Goal: Use online tool/utility: Utilize a website feature to perform a specific function

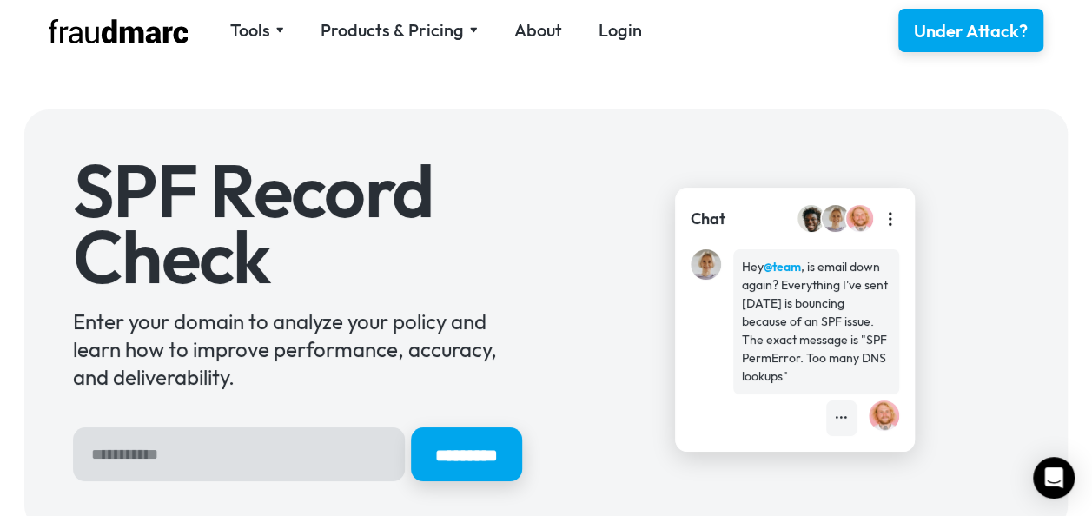
click at [193, 453] on input "Hero Sign Up Form" at bounding box center [239, 455] width 332 height 54
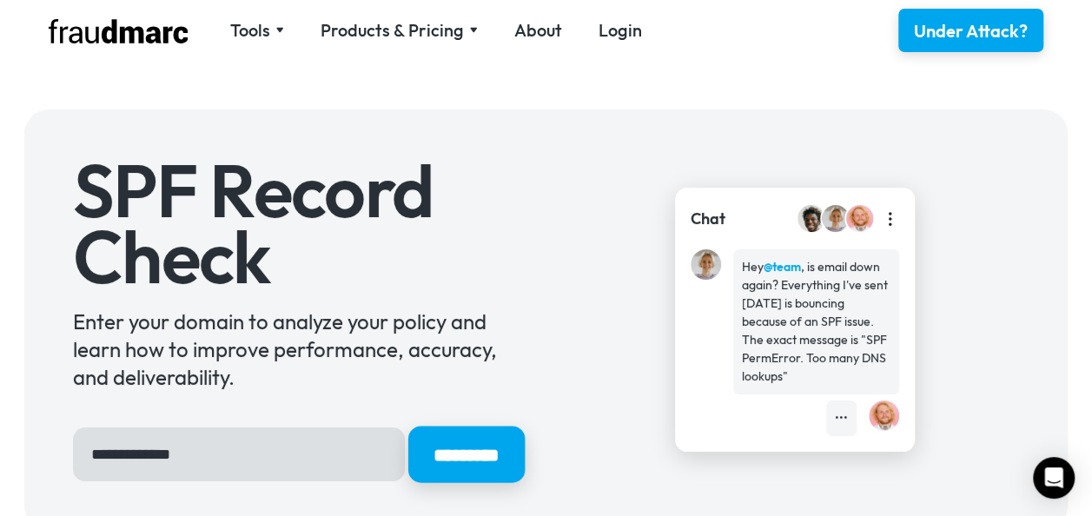
type input "**********"
click at [472, 461] on input "*********" at bounding box center [466, 455] width 116 height 56
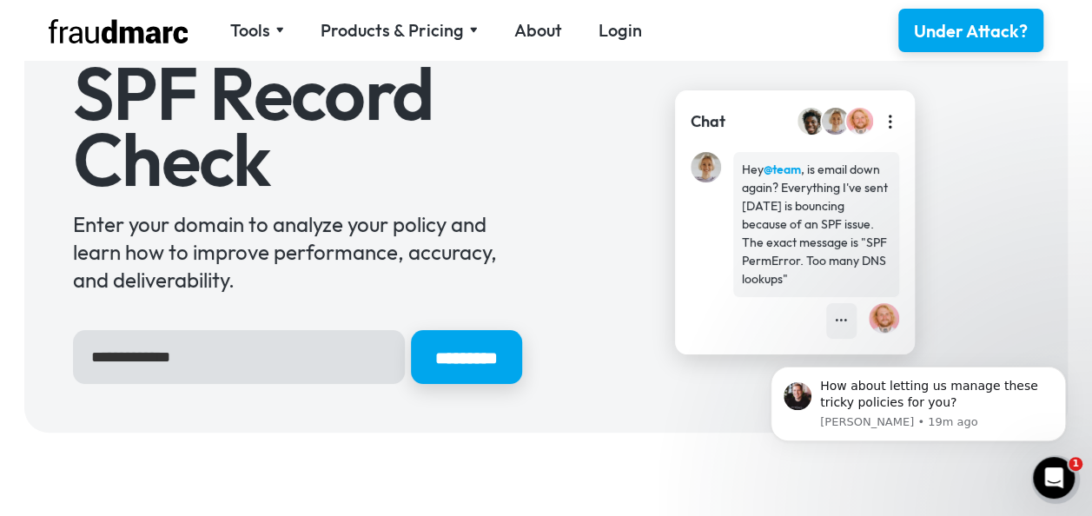
scroll to position [10, 0]
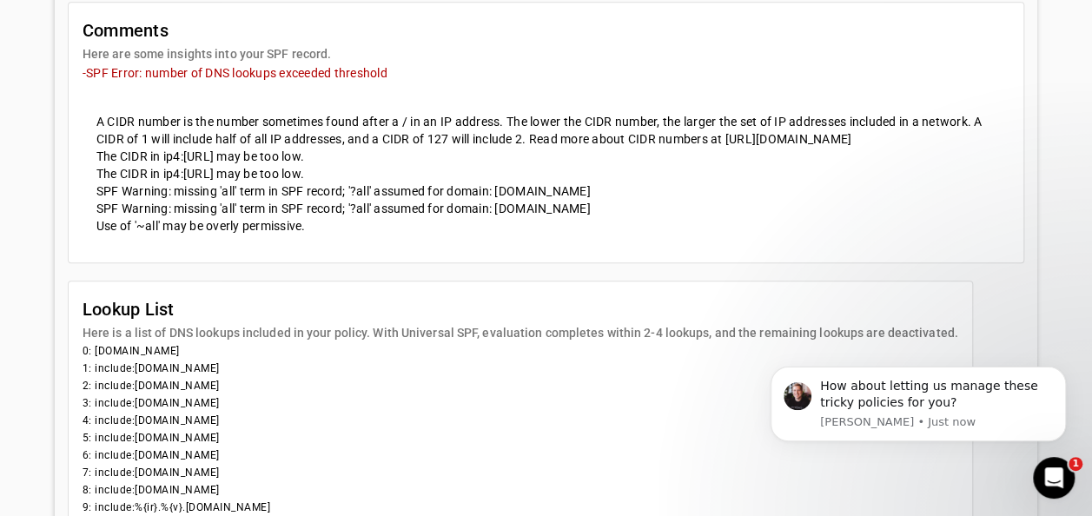
scroll to position [981, 0]
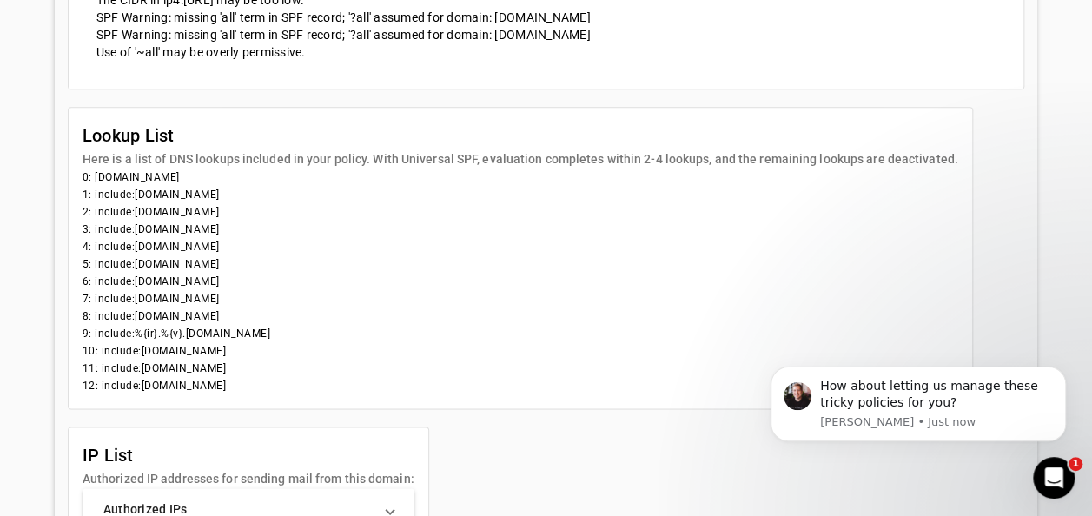
drag, startPoint x: 97, startPoint y: 386, endPoint x: 323, endPoint y: 404, distance: 226.7
click at [323, 404] on mat-card-content "0: airserbia.com 1: include:spf0.airserbia.com 2: include:spf1.airserbia.com 3:…" at bounding box center [521, 289] width 904 height 240
click at [103, 360] on li "10: include:spf.messagelabs.com" at bounding box center [521, 350] width 876 height 17
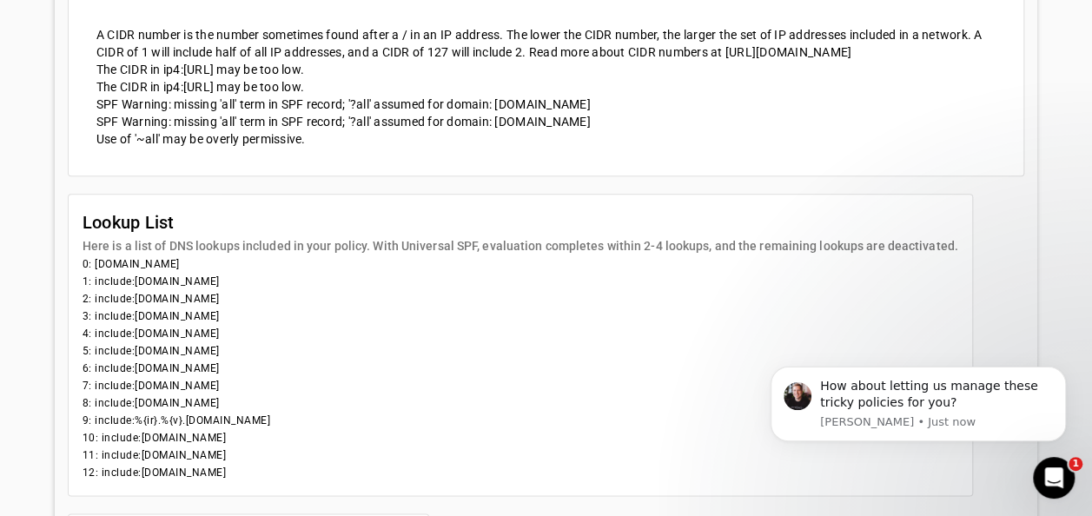
click at [113, 290] on li "1: include:spf0.airserbia.com" at bounding box center [521, 281] width 876 height 17
click at [89, 290] on li "1: include:spf0.airserbia.com" at bounding box center [521, 281] width 876 height 17
click at [127, 290] on li "1: include:spf0.airserbia.com" at bounding box center [521, 281] width 876 height 17
drag, startPoint x: 127, startPoint y: 296, endPoint x: 143, endPoint y: 299, distance: 16.7
click at [143, 290] on li "1: include:spf0.airserbia.com" at bounding box center [521, 281] width 876 height 17
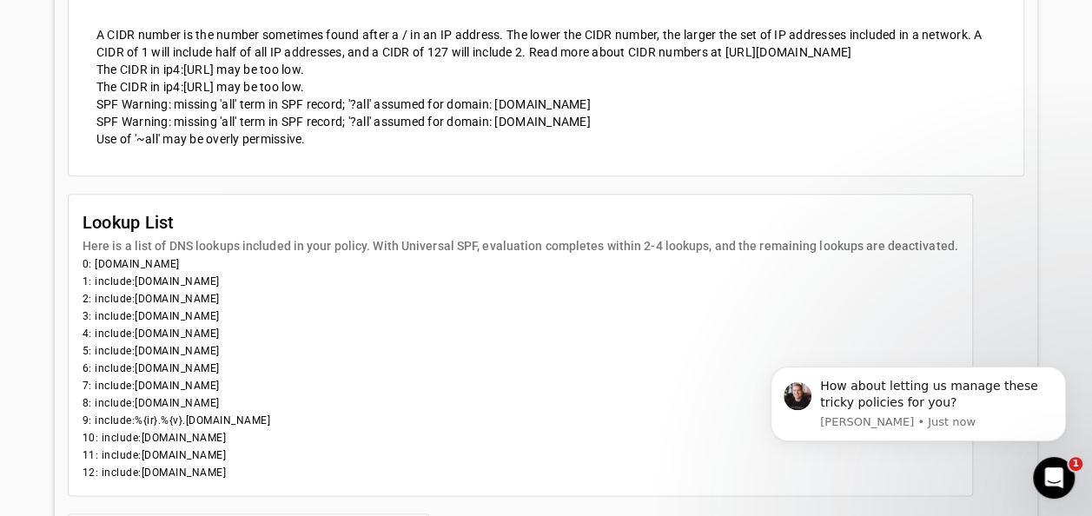
click at [147, 290] on li "1: include:spf0.airserbia.com" at bounding box center [521, 281] width 876 height 17
drag, startPoint x: 160, startPoint y: 336, endPoint x: 165, endPoint y: 348, distance: 12.4
click at [161, 325] on li "3: include:spf2.airserbia.com" at bounding box center [521, 316] width 876 height 17
click at [170, 360] on li "5: include:spf4.airserbia.com" at bounding box center [521, 350] width 876 height 17
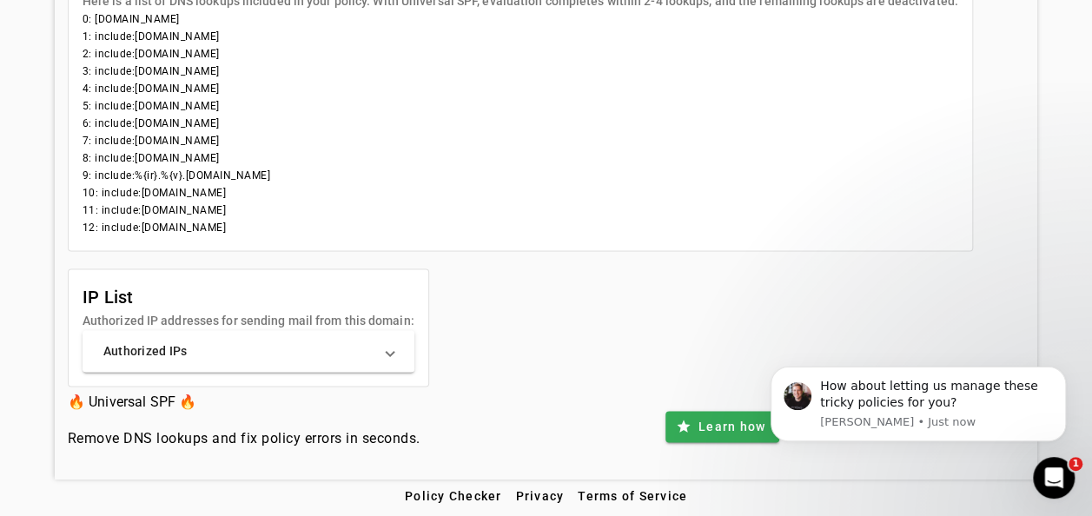
click at [387, 355] on span at bounding box center [390, 350] width 7 height 17
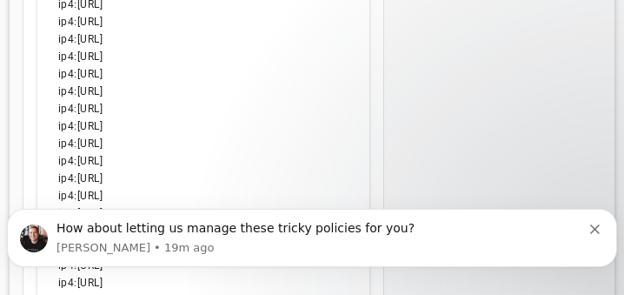
scroll to position [1687, 0]
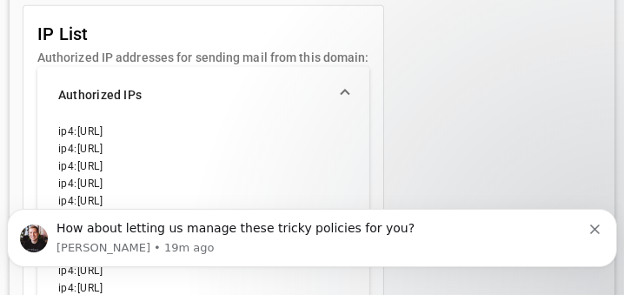
click at [600, 227] on icon "Dismiss notification" at bounding box center [595, 228] width 10 height 10
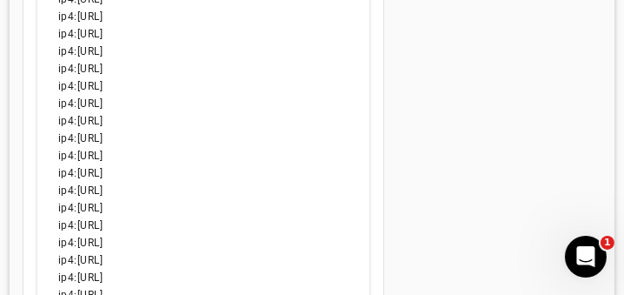
scroll to position [2582, 0]
